Goal: Transaction & Acquisition: Purchase product/service

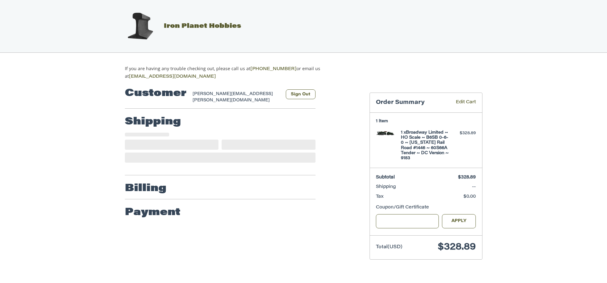
select select "**"
click at [389, 220] on input "Gift Certificate or Coupon Code" at bounding box center [407, 221] width 63 height 14
type input "*"
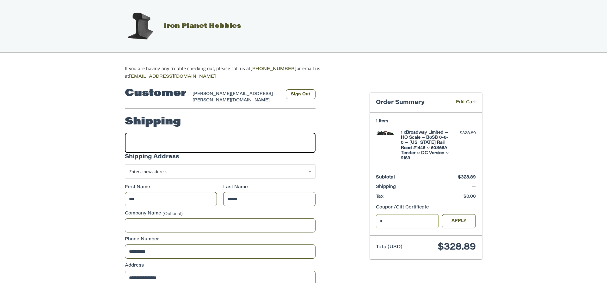
select select "**"
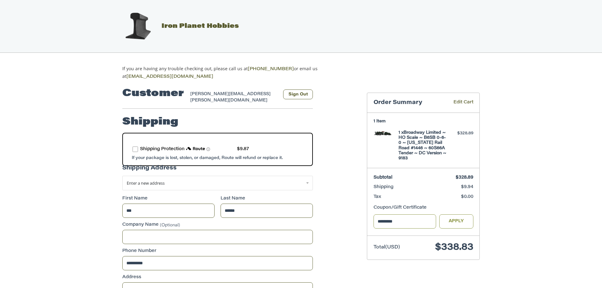
type input "*********"
click at [462, 216] on button "Apply" at bounding box center [456, 221] width 34 height 14
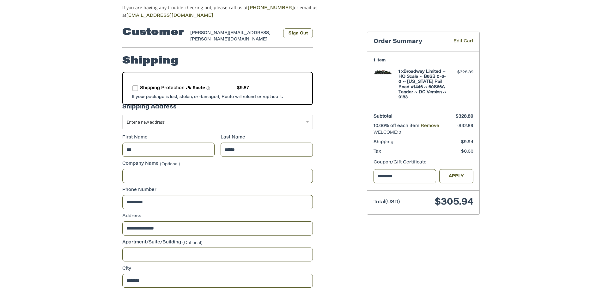
scroll to position [63, 0]
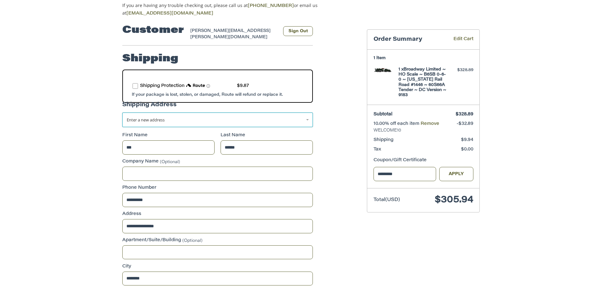
click at [307, 117] on link "Enter a new address" at bounding box center [217, 120] width 191 height 15
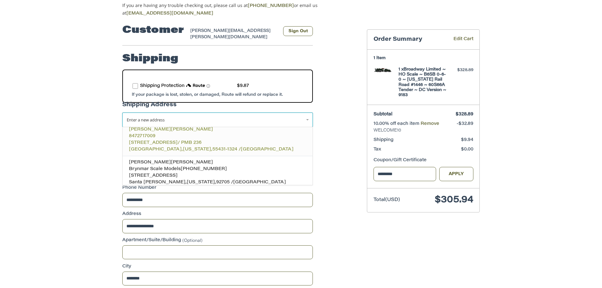
scroll to position [26, 0]
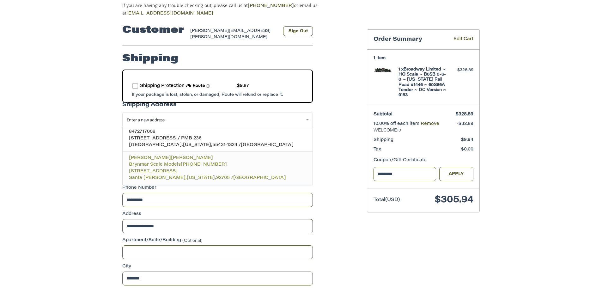
click at [179, 162] on span "Brynmar Scale Models" at bounding box center [155, 164] width 52 height 4
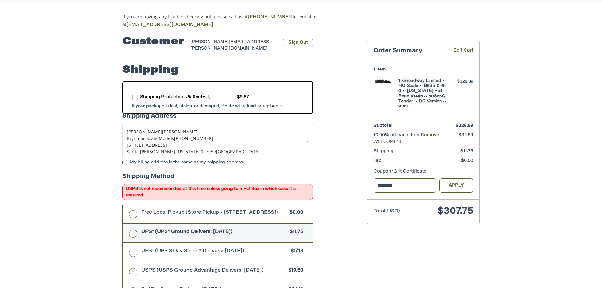
scroll to position [63, 0]
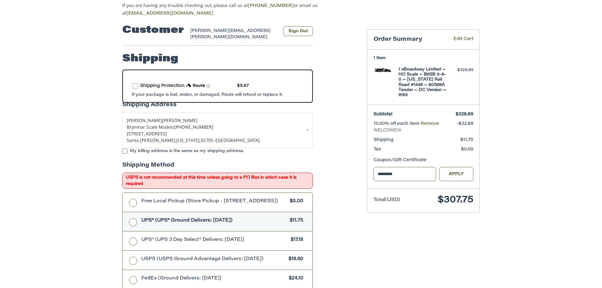
click at [137, 83] on label "route shipping protection selector element" at bounding box center [135, 86] width 6 height 6
click at [127, 149] on label "My billing address is the same as my shipping address." at bounding box center [217, 151] width 191 height 5
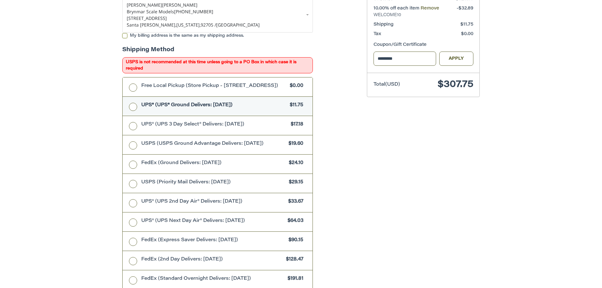
scroll to position [190, 0]
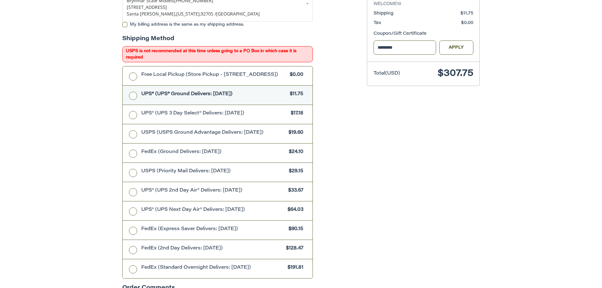
click at [134, 95] on label "UPS® (UPS® Ground Delivers: [DATE]) $11.75" at bounding box center [218, 95] width 190 height 19
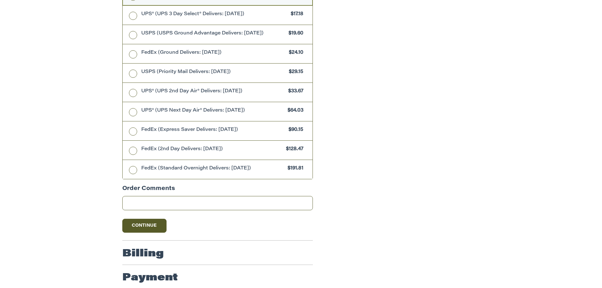
scroll to position [294, 0]
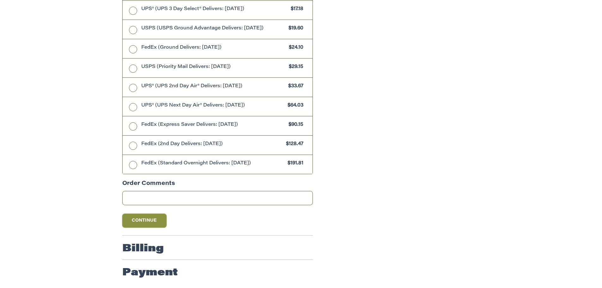
click at [147, 220] on button "Continue" at bounding box center [144, 221] width 44 height 14
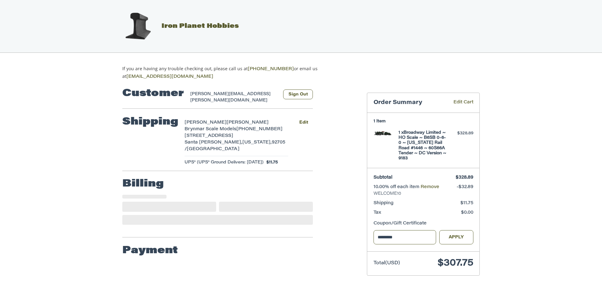
scroll to position [0, 0]
select select "**"
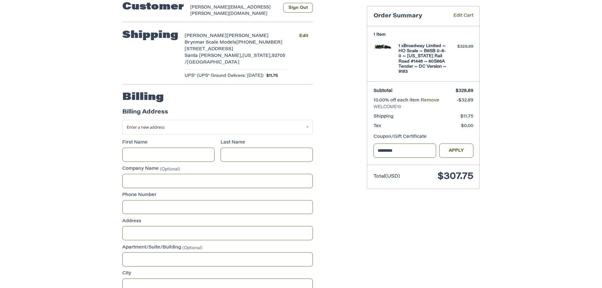
scroll to position [76, 0]
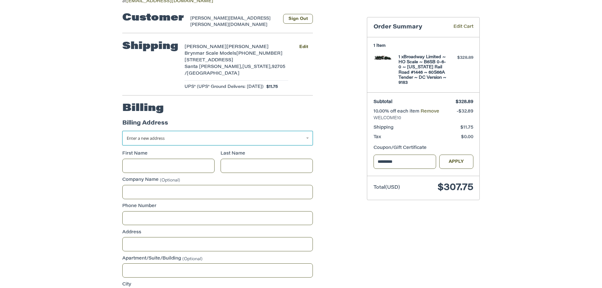
click at [310, 135] on link "Enter a new address" at bounding box center [217, 138] width 191 height 15
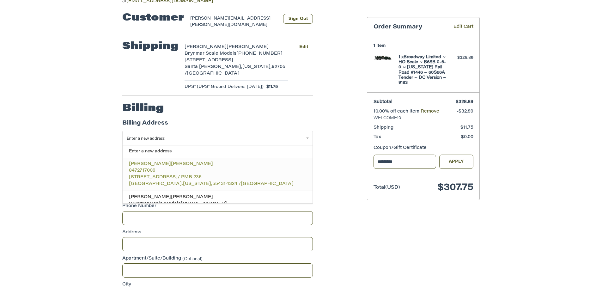
click at [153, 175] on span "[STREET_ADDRESS]" at bounding box center [153, 177] width 49 height 4
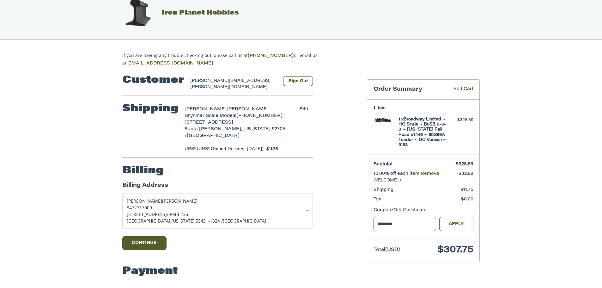
scroll to position [8, 0]
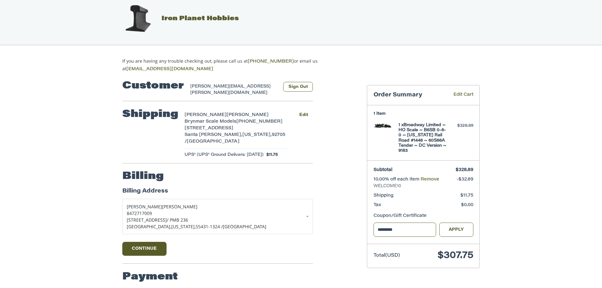
click at [63, 146] on div "Customer [PERSON_NAME][EMAIL_ADDRESS][PERSON_NAME][DOMAIN_NAME] Sign Out Shippi…" at bounding box center [301, 183] width 602 height 221
click at [147, 242] on button "Continue" at bounding box center [144, 249] width 44 height 14
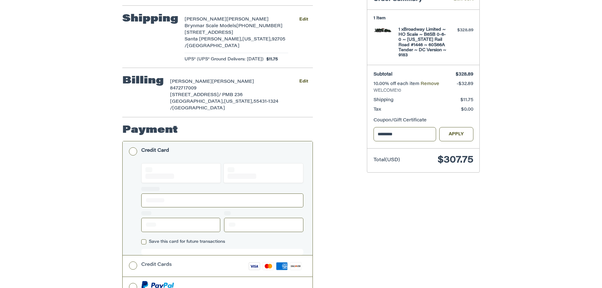
scroll to position [104, 0]
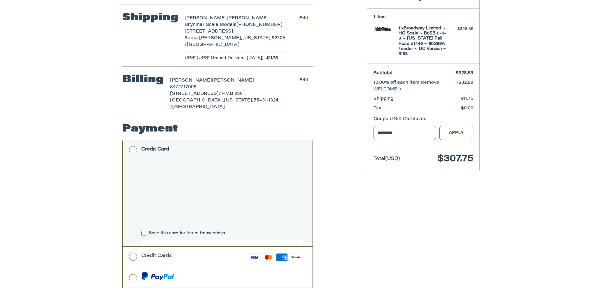
click at [101, 162] on div "Customer [PERSON_NAME][EMAIL_ADDRESS][PERSON_NAME][DOMAIN_NAME] Sign Out Shippi…" at bounding box center [301, 176] width 602 height 401
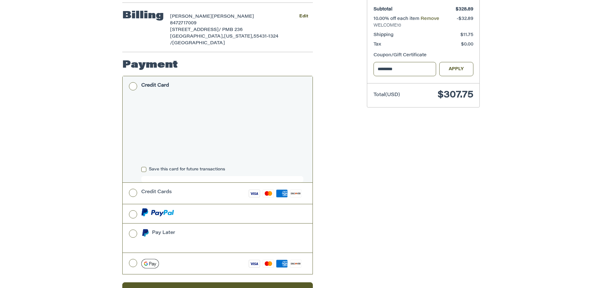
scroll to position [181, 0]
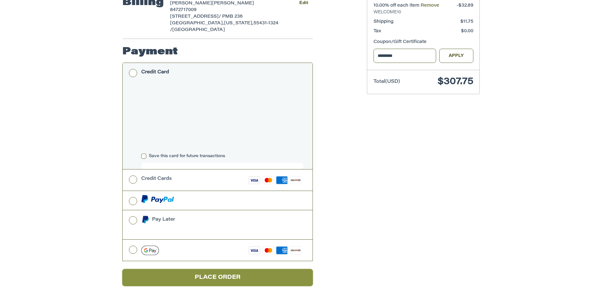
click at [205, 269] on button "Place Order" at bounding box center [217, 277] width 191 height 17
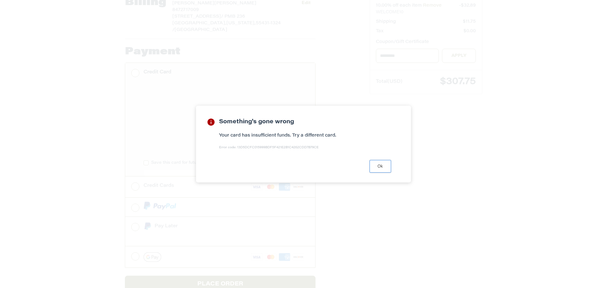
click at [387, 169] on button "Ok" at bounding box center [379, 166] width 21 height 12
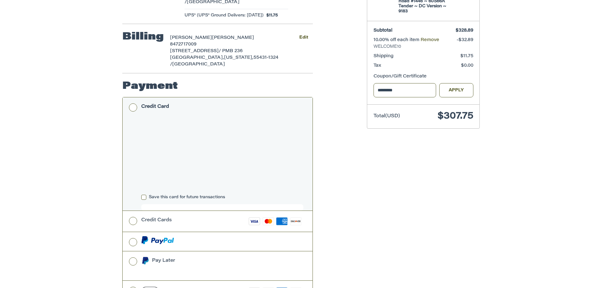
scroll to position [158, 0]
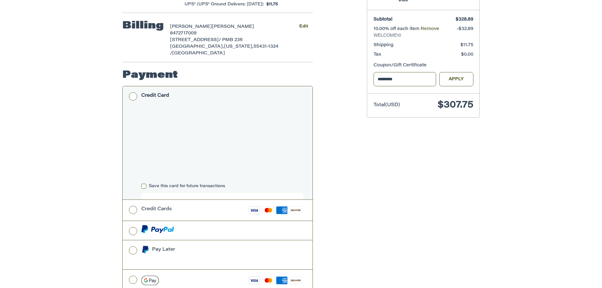
click at [144, 184] on label "Save this card for future transactions" at bounding box center [222, 186] width 162 height 5
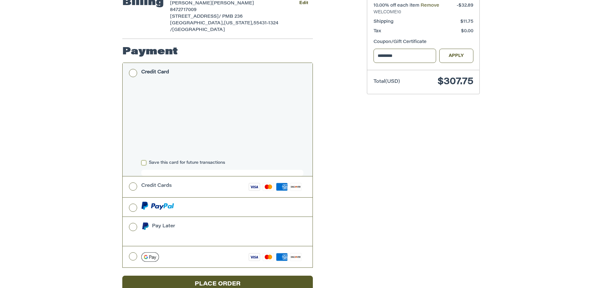
scroll to position [188, 0]
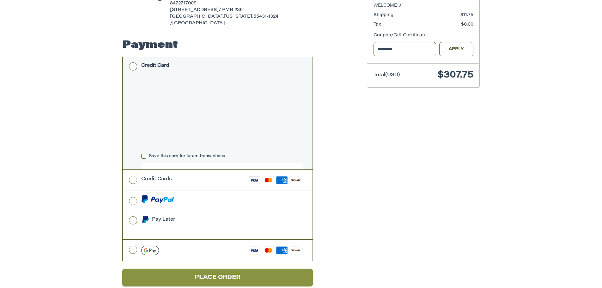
click at [232, 269] on button "Place Order" at bounding box center [217, 277] width 191 height 17
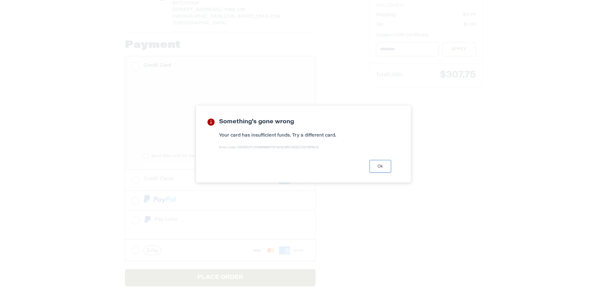
click at [371, 170] on button "Ok" at bounding box center [379, 166] width 21 height 12
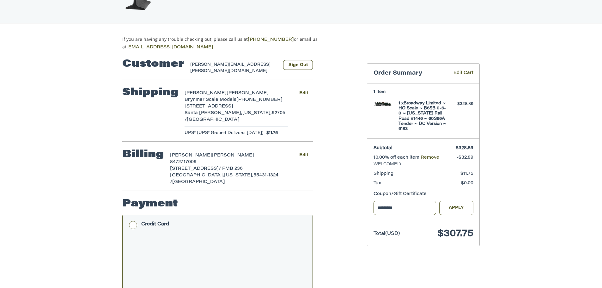
scroll to position [0, 0]
